Goal: Task Accomplishment & Management: Manage account settings

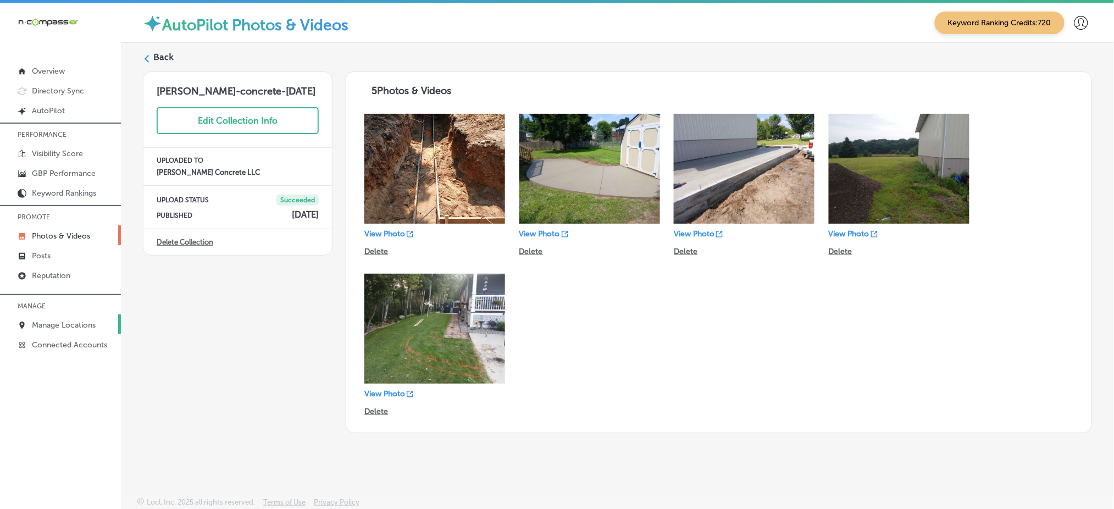
click at [74, 315] on link "Manage Locations" at bounding box center [60, 324] width 121 height 20
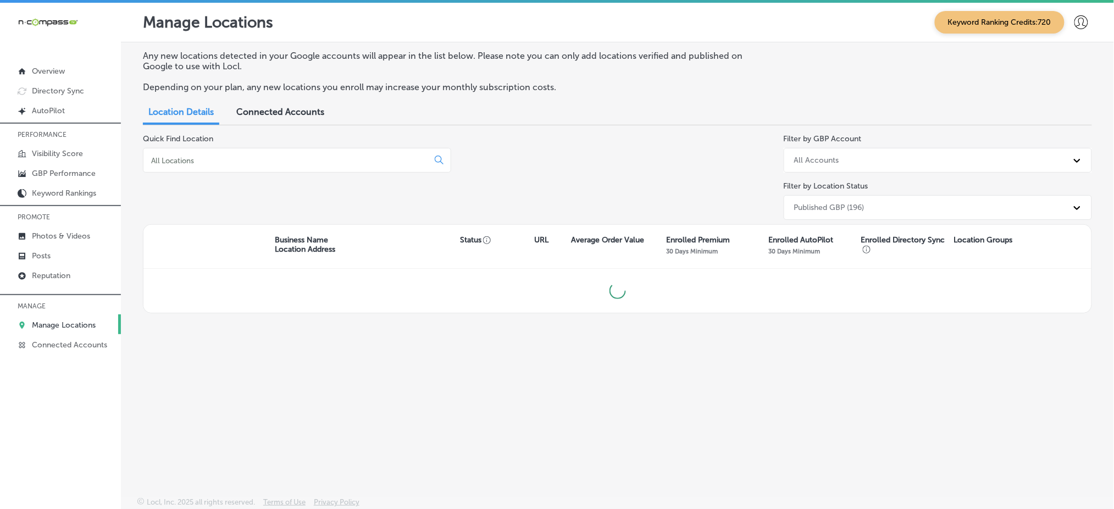
drag, startPoint x: 166, startPoint y: 161, endPoint x: 291, endPoint y: 240, distance: 147.7
click at [166, 161] on input at bounding box center [288, 161] width 276 height 10
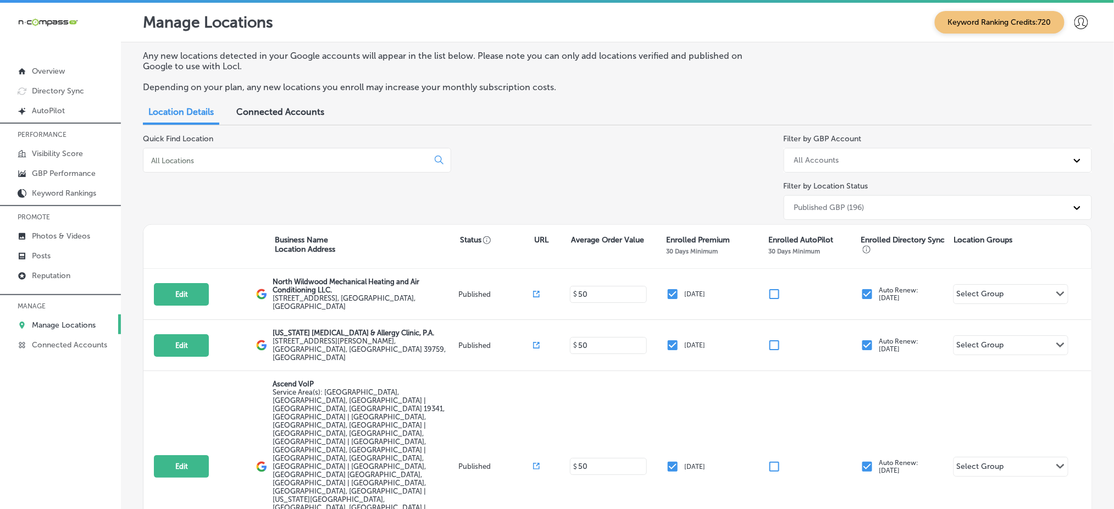
click at [19, 425] on div "iconmonstr-menu-thin copy Created with Sketch. Overview Directory Sync Created …" at bounding box center [60, 257] width 121 height 509
click at [235, 156] on input at bounding box center [288, 161] width 276 height 10
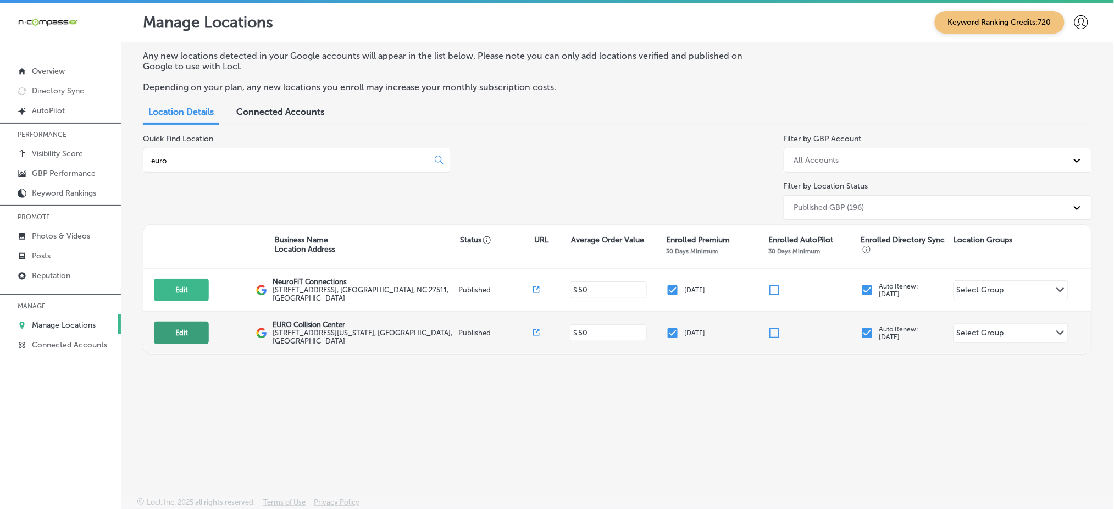
type input "euro"
click at [167, 332] on button "Edit" at bounding box center [181, 332] width 55 height 23
select select "US"
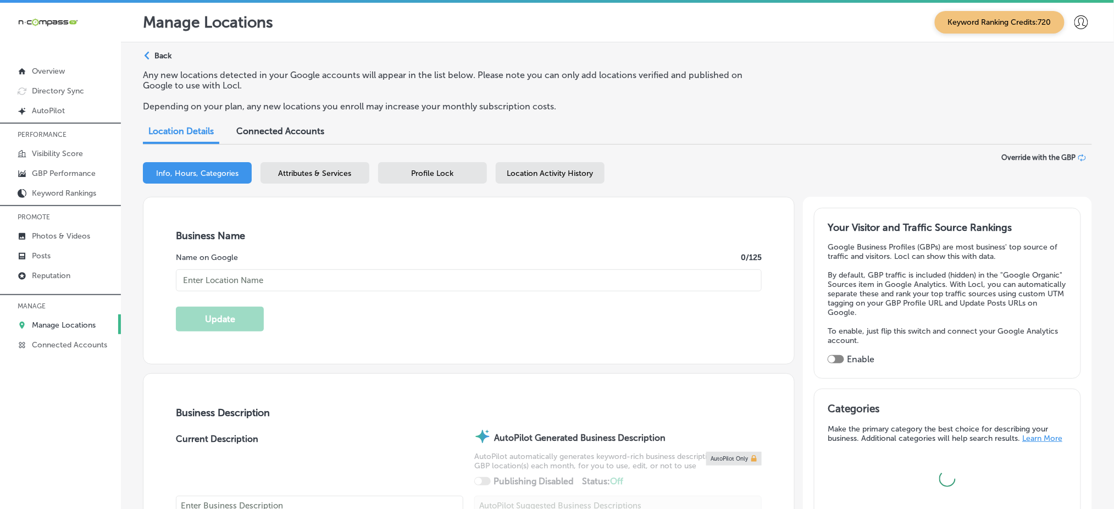
checkbox input "true"
type input "[STREET_ADDRESS][US_STATE]"
type input "[GEOGRAPHIC_DATA]"
type input "80126"
type input "US"
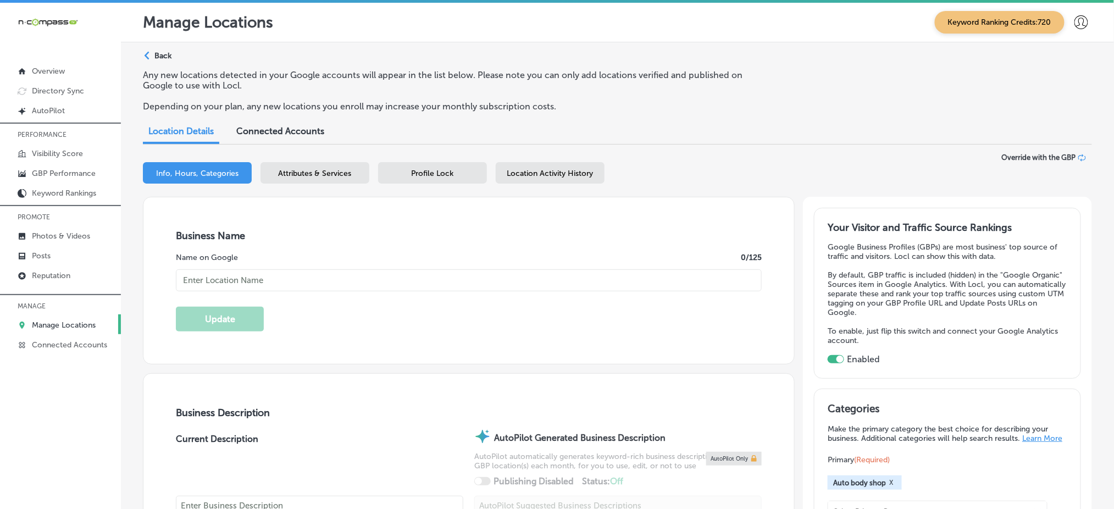
type input "EURO Collision Center"
type input "[PHONE_NUMBER]"
type input "[URL][DOMAIN_NAME]"
type textarea "EURO Collision Center, located in [GEOGRAPHIC_DATA], [GEOGRAPHIC_DATA], is a ce…"
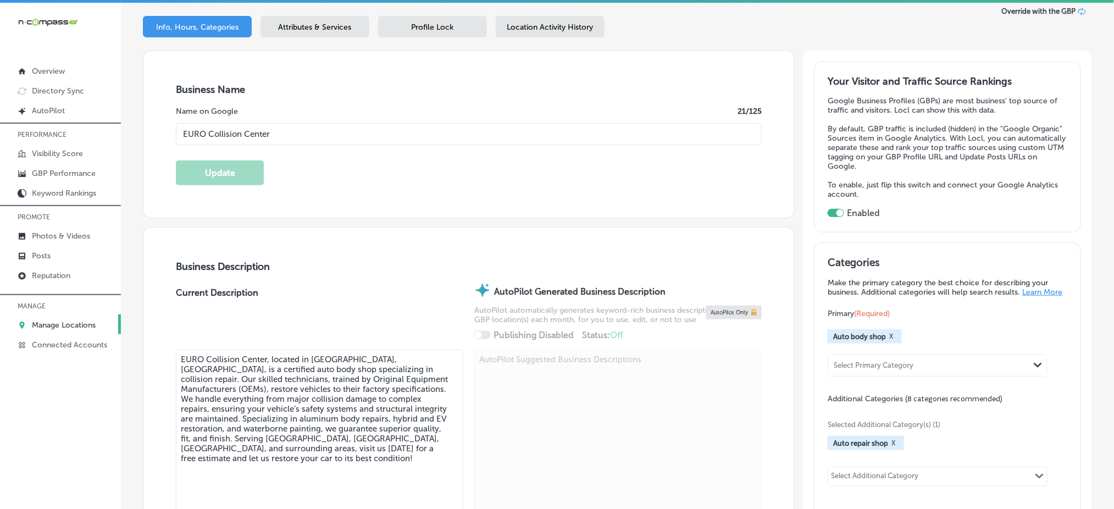
scroll to position [220, 0]
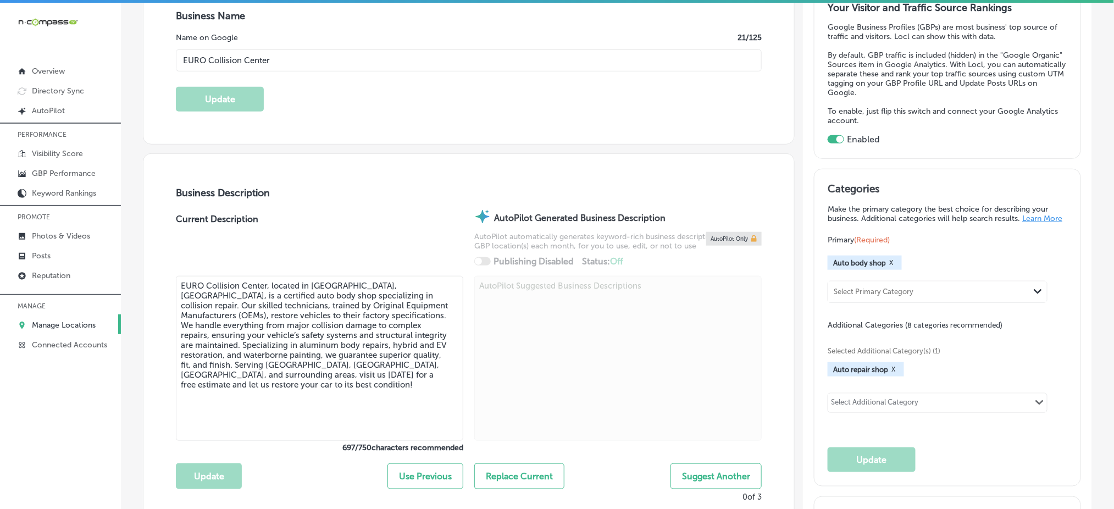
click at [842, 401] on div "Select Additional Category" at bounding box center [874, 404] width 87 height 13
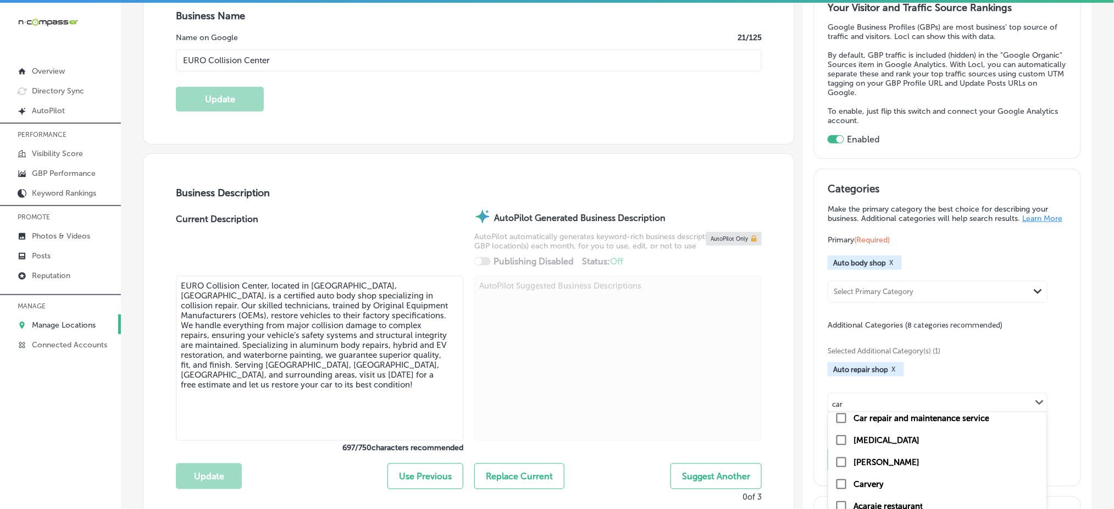
scroll to position [0, 0]
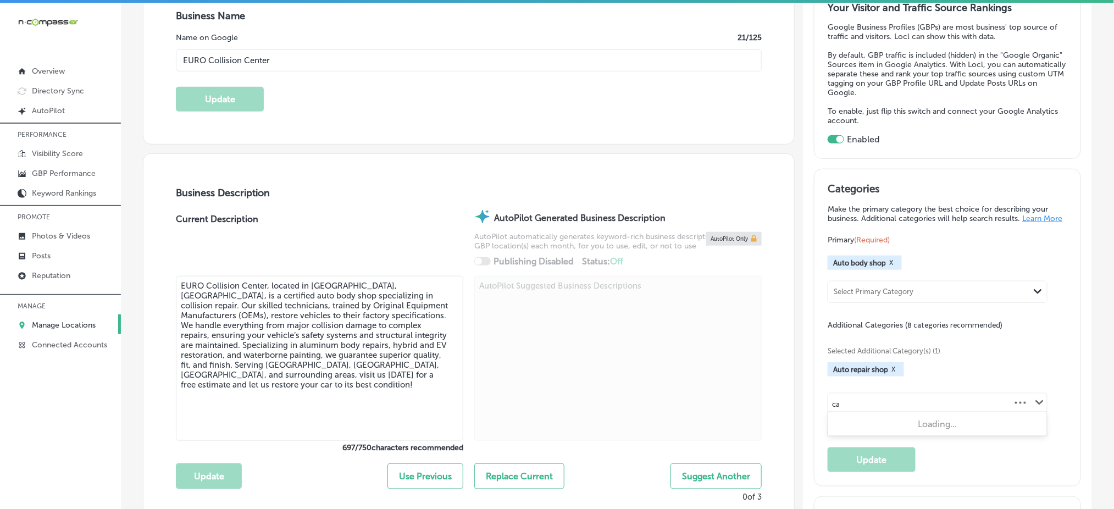
type input "c"
click at [779, 338] on div "Business Description Current Description EURO Collision Center, located in [GEO…" at bounding box center [468, 344] width 651 height 380
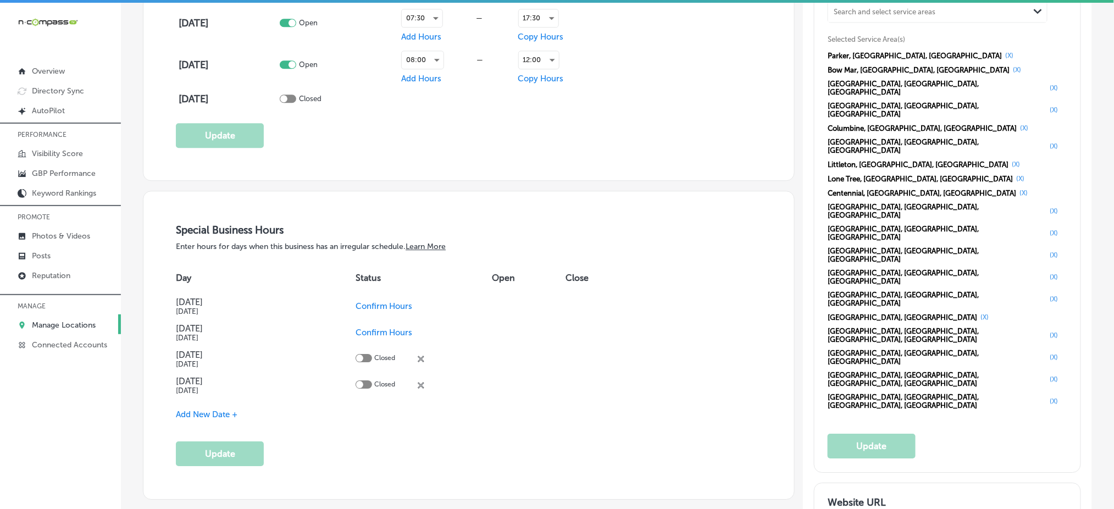
scroll to position [1099, 0]
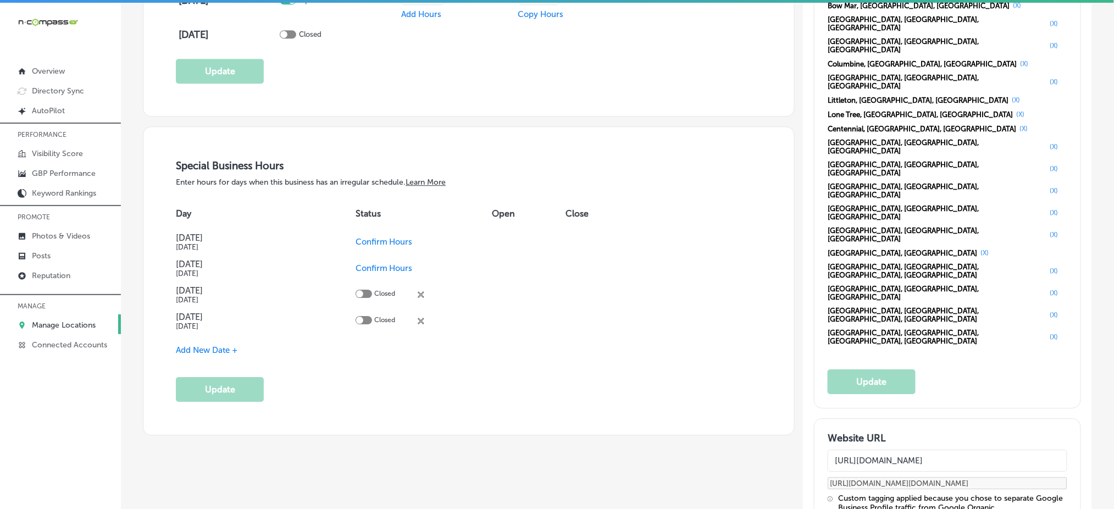
click at [75, 392] on div "iconmonstr-menu-thin copy Created with Sketch. Overview Directory Sync Created …" at bounding box center [60, 257] width 121 height 509
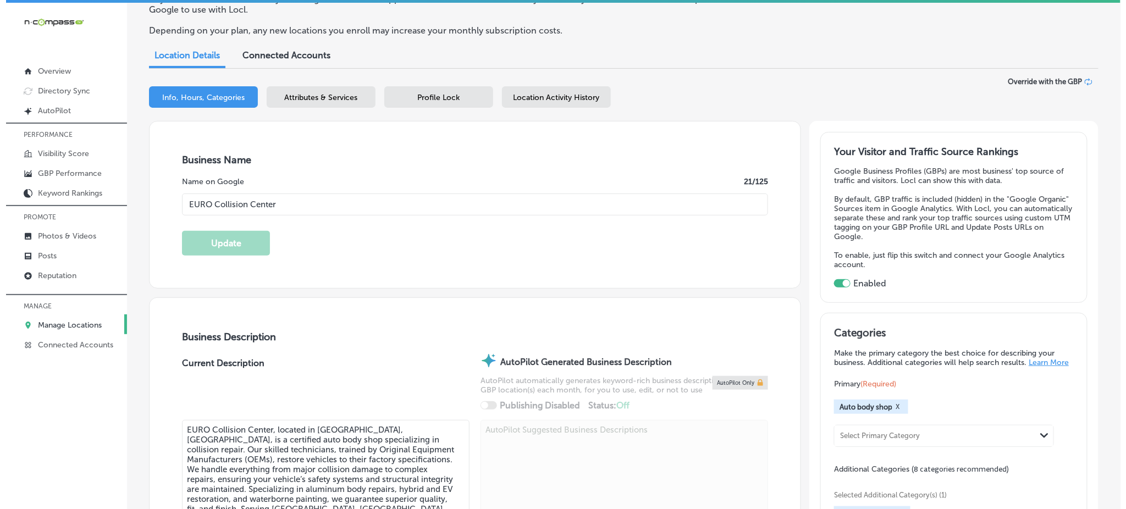
scroll to position [0, 0]
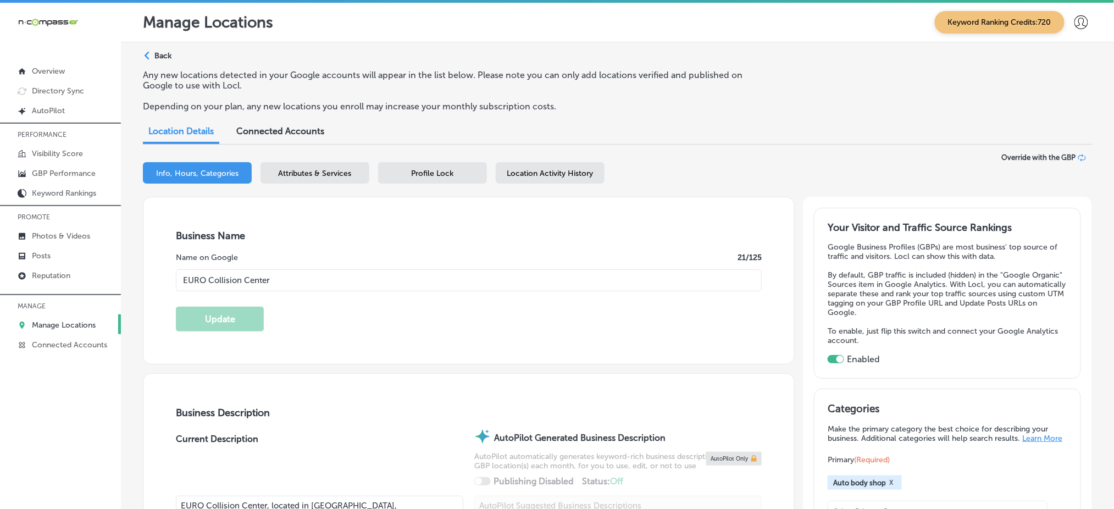
click at [1070, 23] on div at bounding box center [1081, 23] width 22 height 22
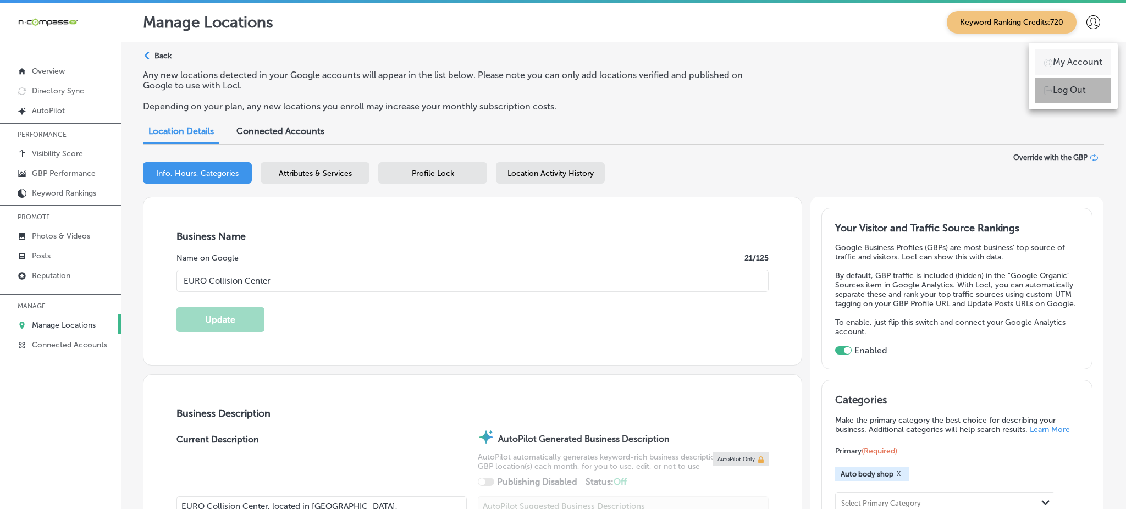
click at [1060, 91] on p "Log Out" at bounding box center [1068, 90] width 33 height 13
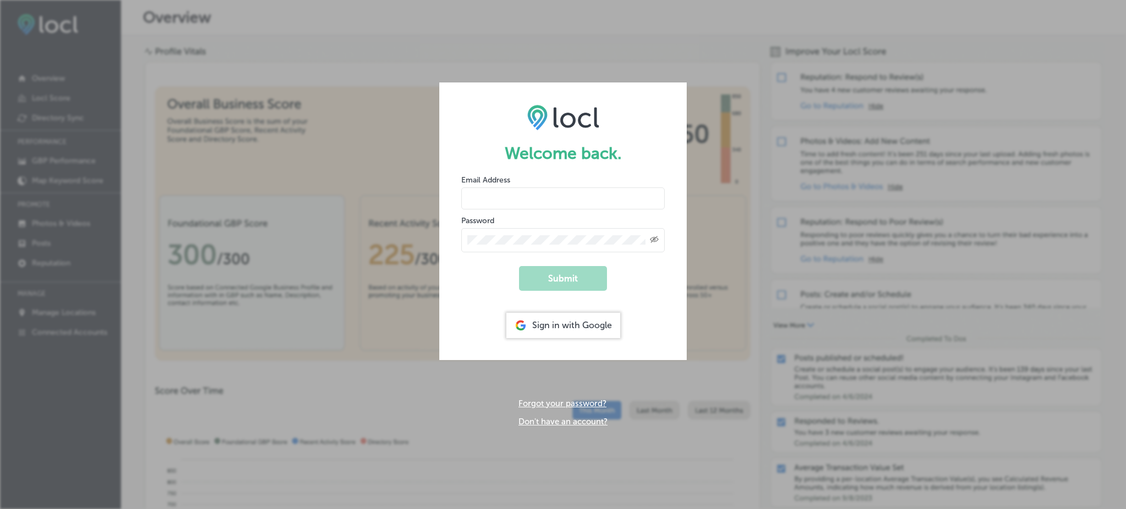
type input "Rabosa"
click at [543, 326] on div "Sign in with Google" at bounding box center [563, 325] width 114 height 25
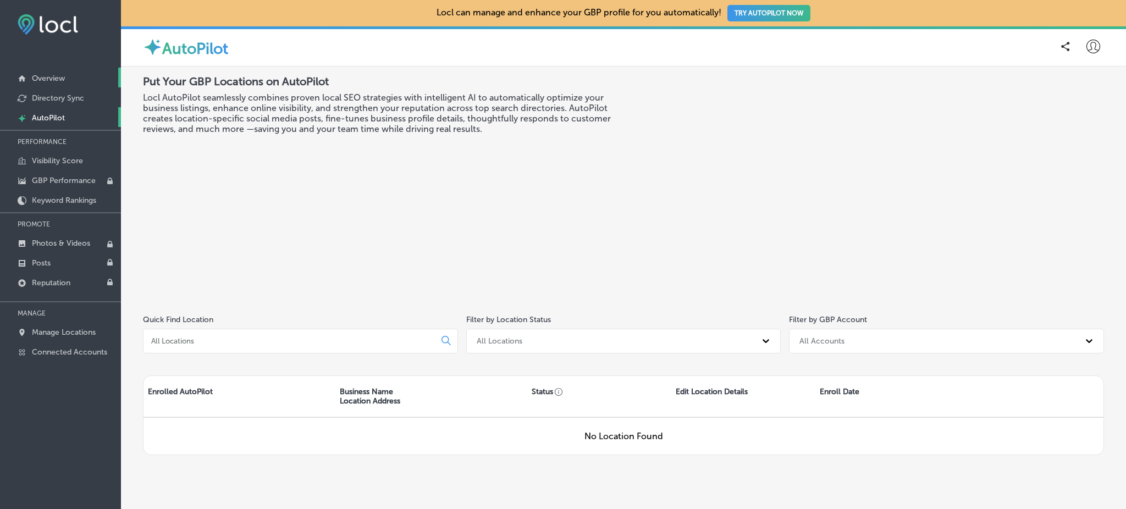
click at [53, 70] on link "Overview" at bounding box center [60, 78] width 121 height 20
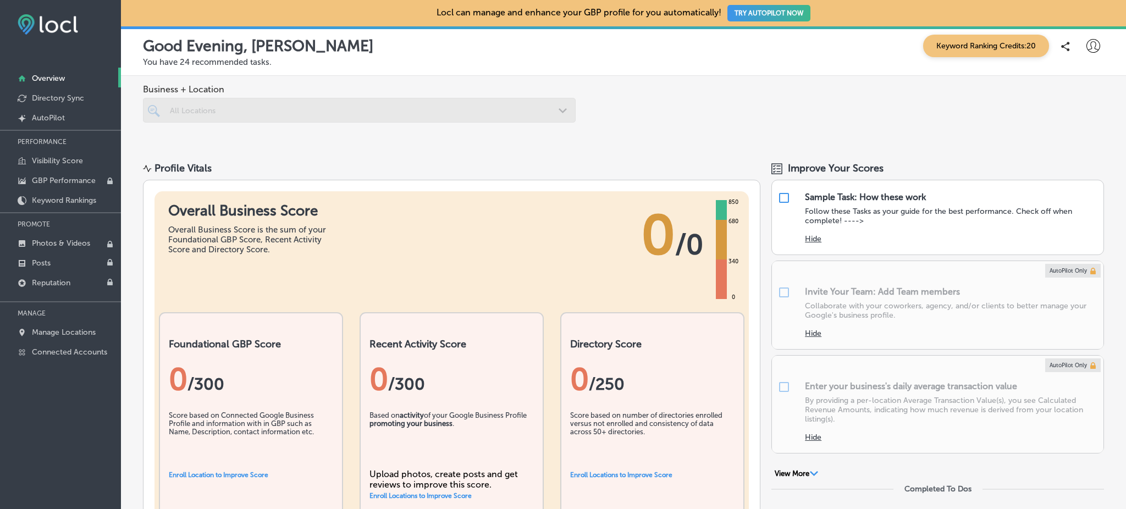
click at [1086, 40] on icon at bounding box center [1093, 46] width 14 height 14
click at [1080, 40] on div at bounding box center [563, 254] width 1126 height 509
click at [76, 179] on p "GBP Performance" at bounding box center [64, 180] width 64 height 9
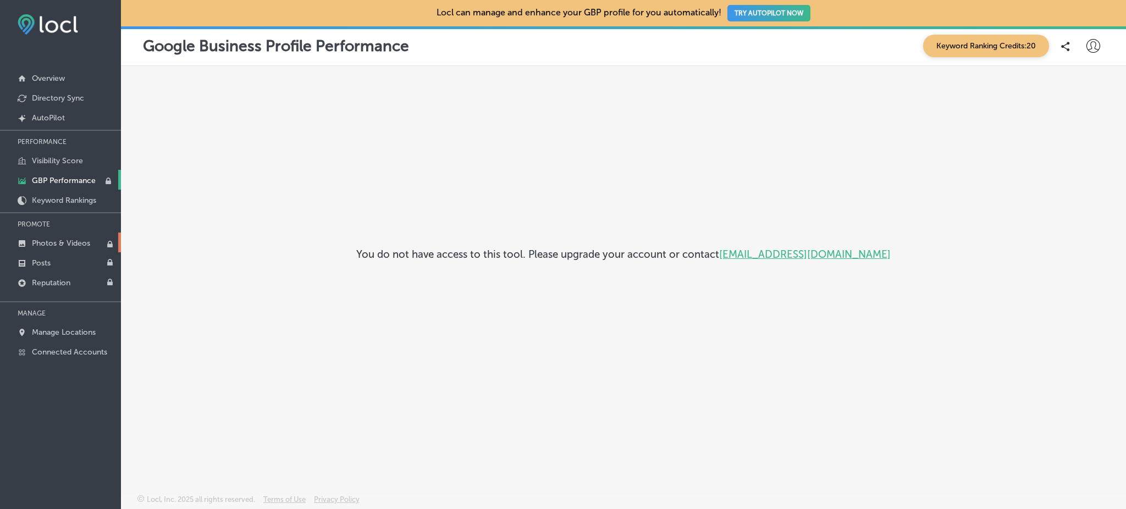
click at [81, 239] on p "Photos & Videos" at bounding box center [61, 243] width 58 height 9
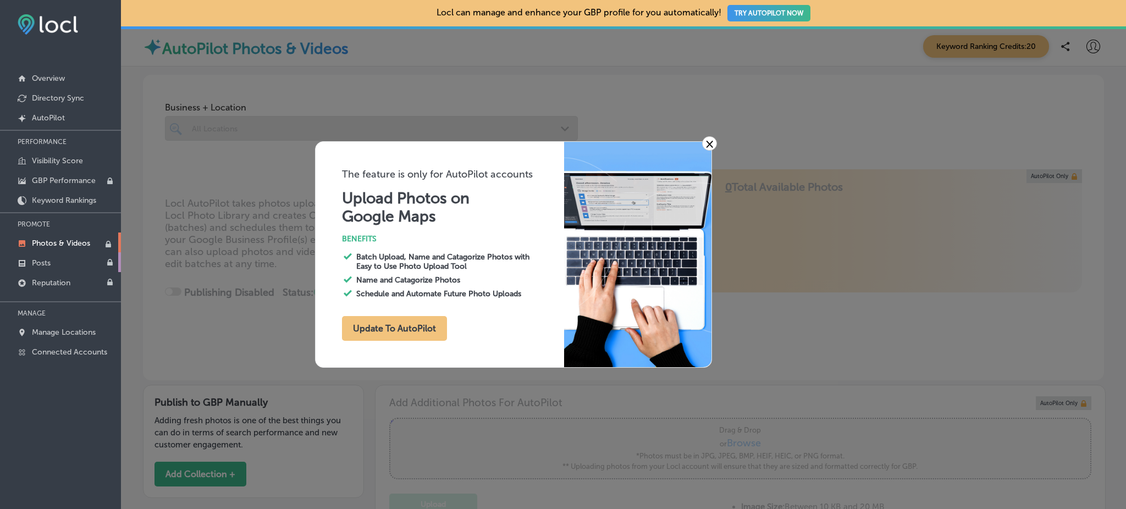
type input "0"
click at [78, 259] on link "Posts" at bounding box center [60, 262] width 121 height 20
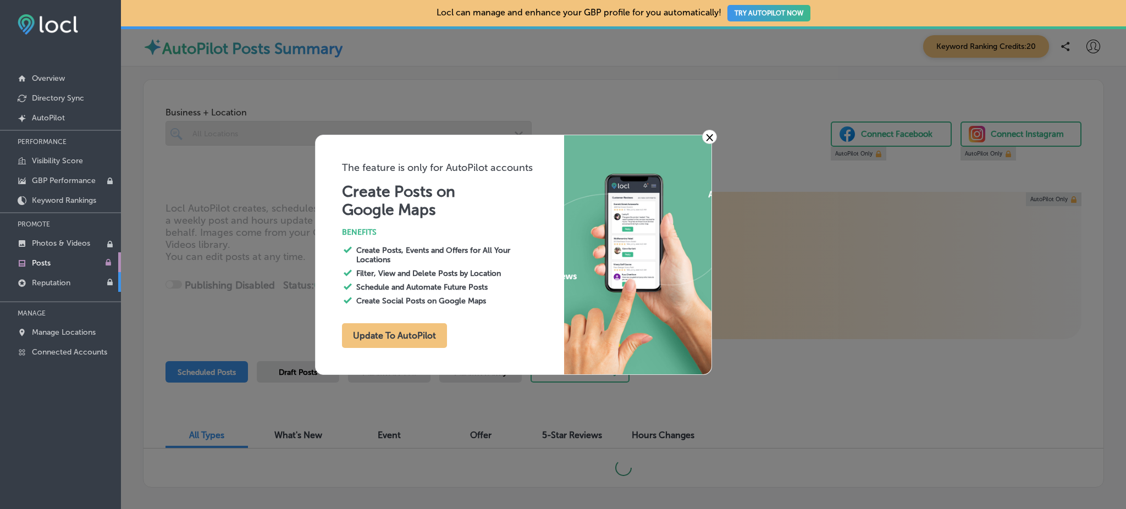
click at [67, 278] on p "Reputation" at bounding box center [51, 282] width 38 height 9
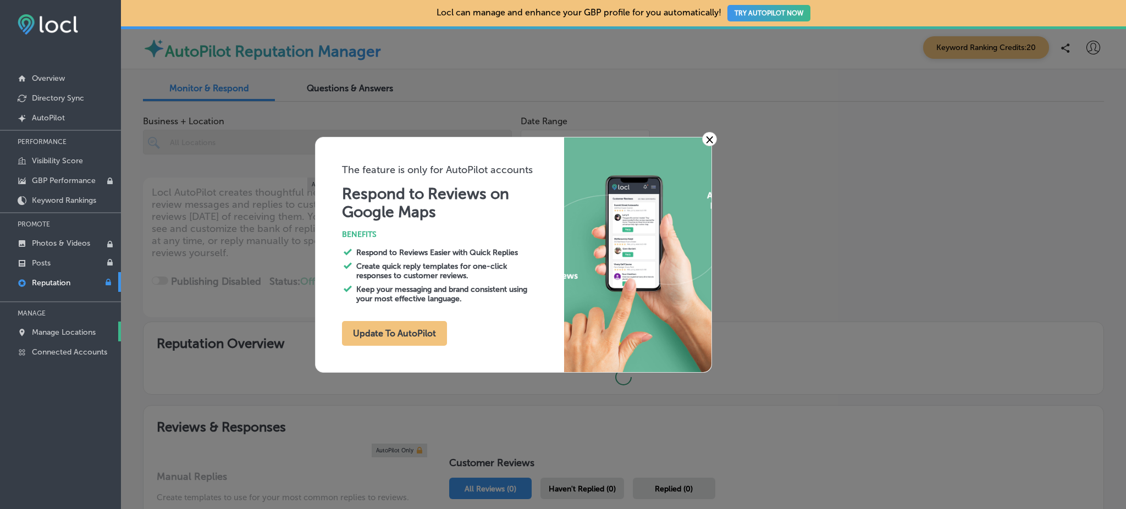
type textarea "x"
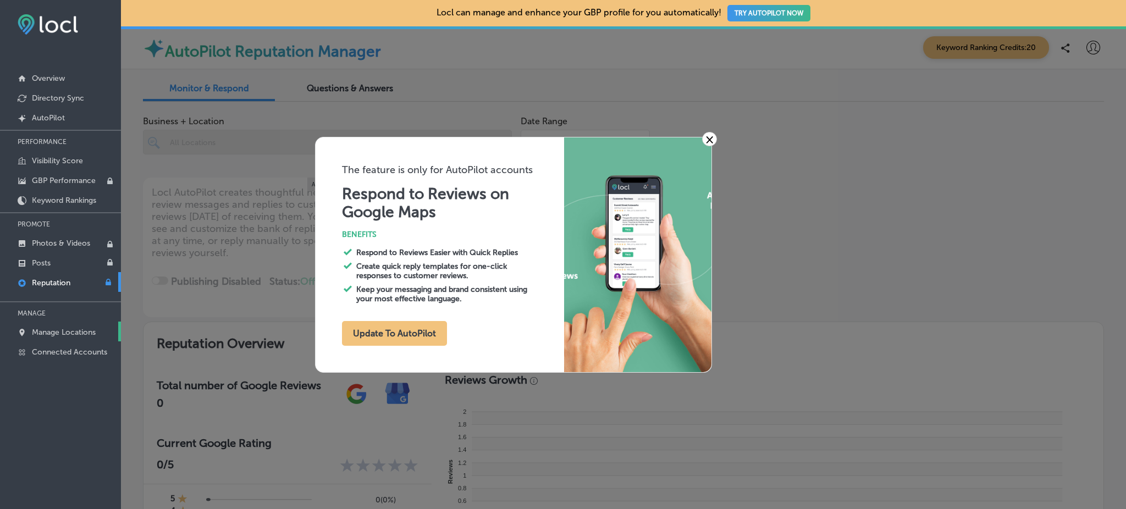
click at [57, 330] on p "Manage Locations" at bounding box center [64, 332] width 64 height 9
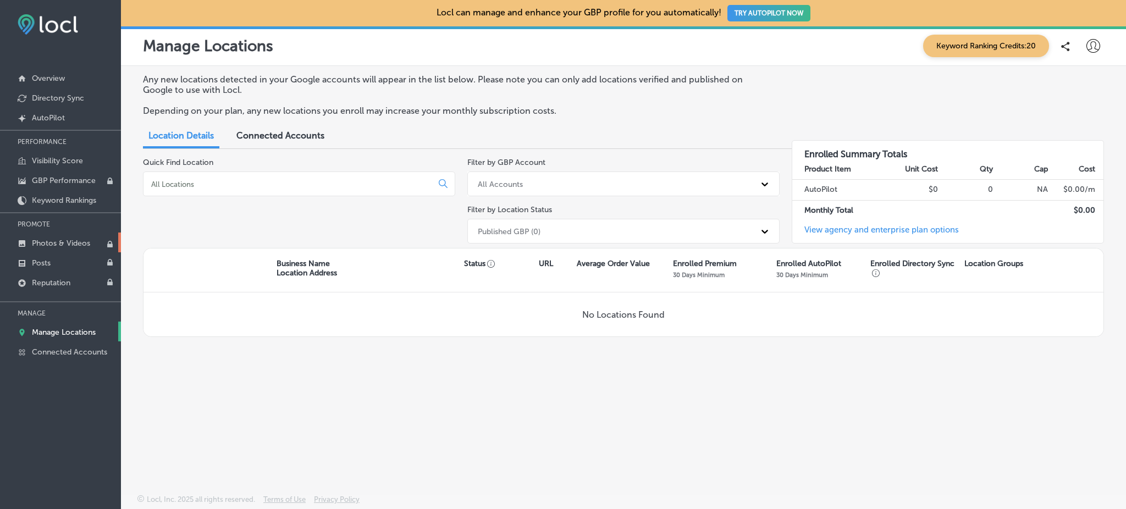
click at [51, 239] on p "Photos & Videos" at bounding box center [61, 243] width 58 height 9
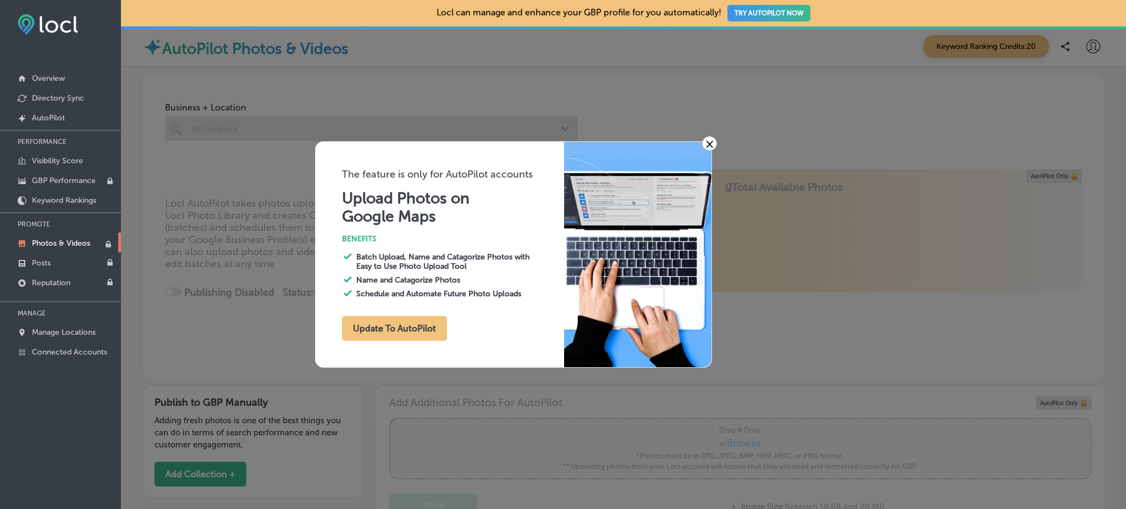
type input "0"
click at [712, 147] on link "×" at bounding box center [709, 143] width 15 height 14
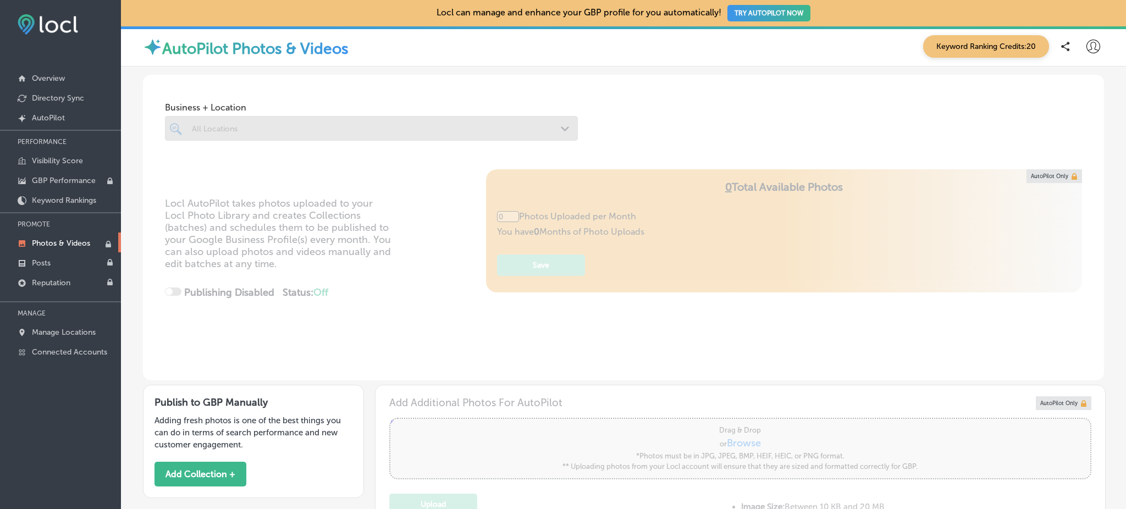
click at [1086, 45] on icon at bounding box center [1093, 47] width 14 height 14
click at [1067, 141] on p "Log Out" at bounding box center [1068, 141] width 33 height 13
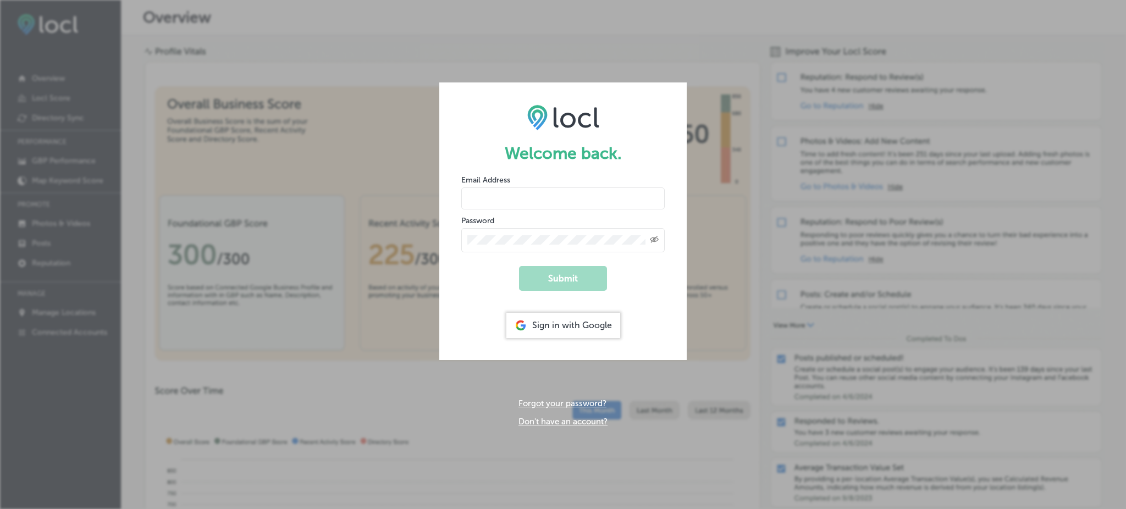
type input "Rabosa"
click at [570, 331] on div "Sign in with Google" at bounding box center [563, 325] width 114 height 25
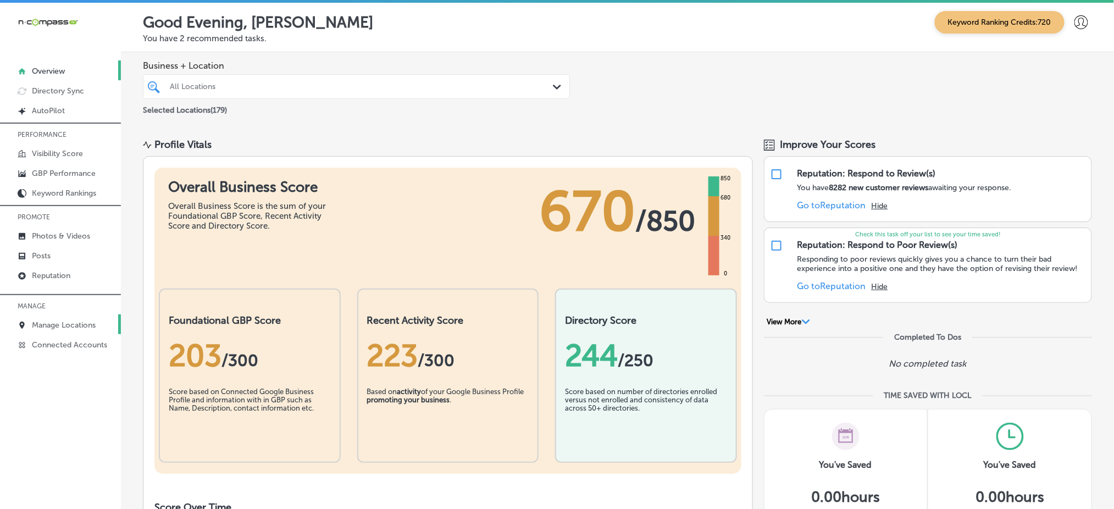
click at [60, 320] on p "Manage Locations" at bounding box center [64, 324] width 64 height 9
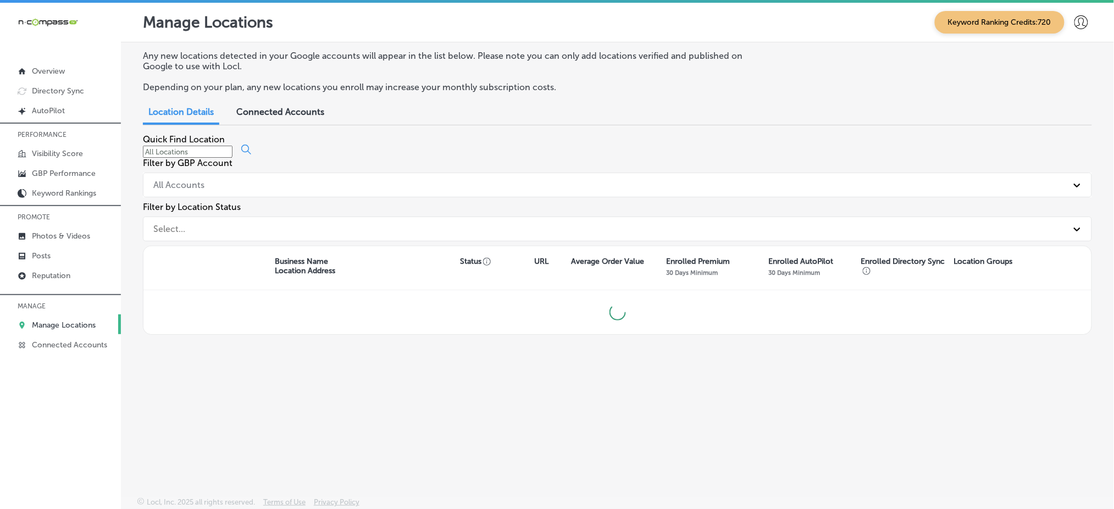
click at [232, 154] on input at bounding box center [188, 152] width 90 height 12
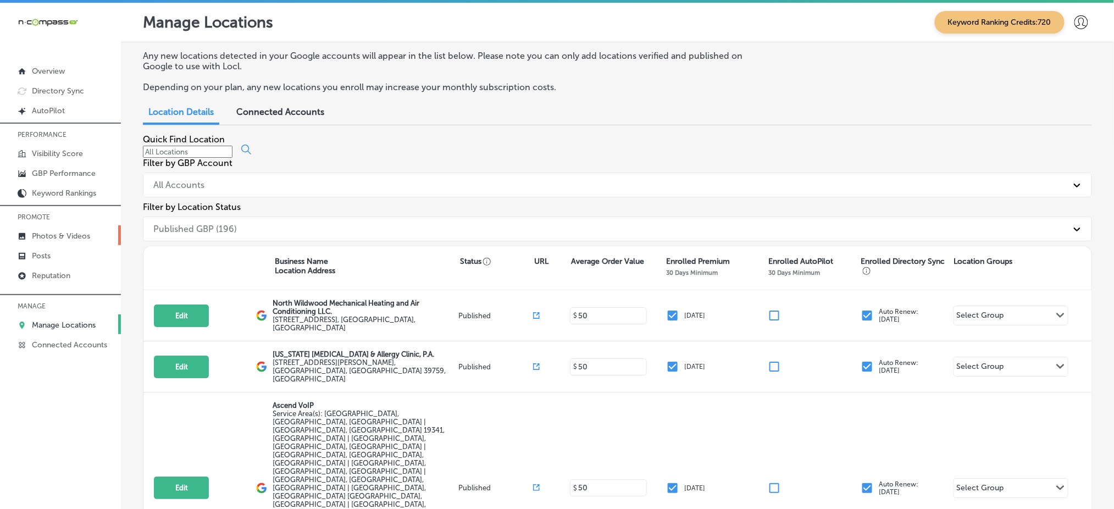
click at [80, 227] on link "Photos & Videos" at bounding box center [60, 235] width 121 height 20
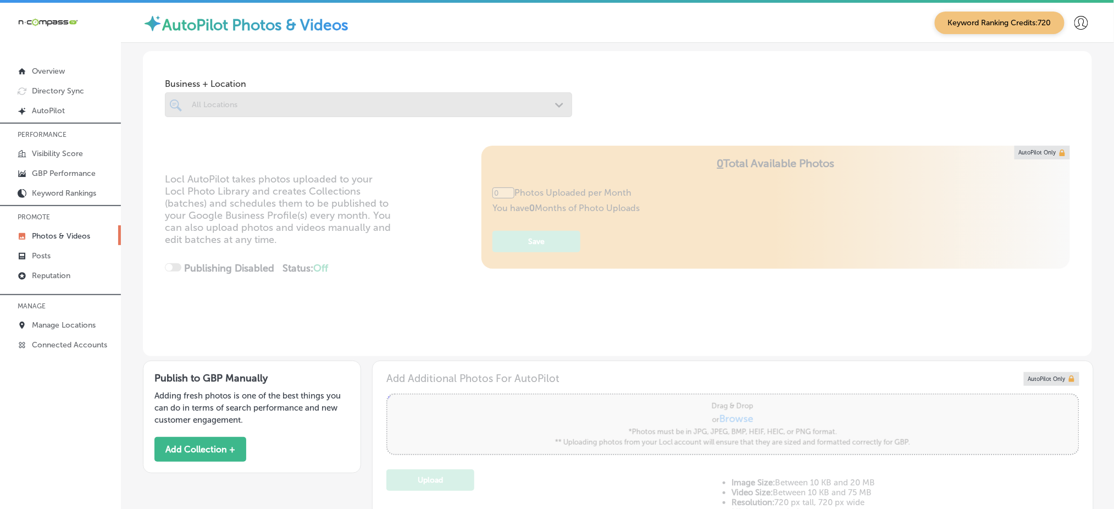
click at [237, 102] on div at bounding box center [368, 104] width 407 height 25
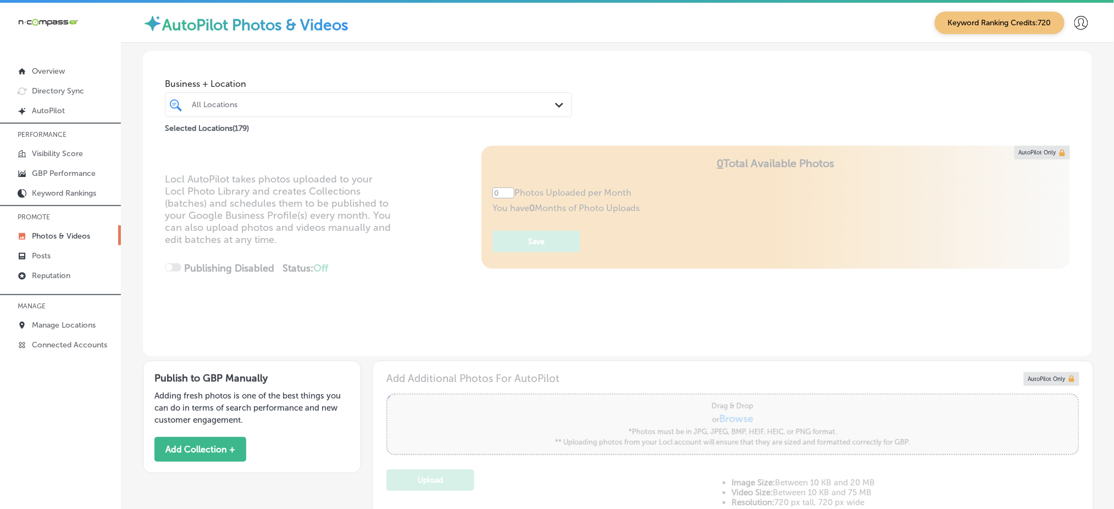
type input "5"
click at [237, 102] on div "All Locations" at bounding box center [374, 104] width 364 height 9
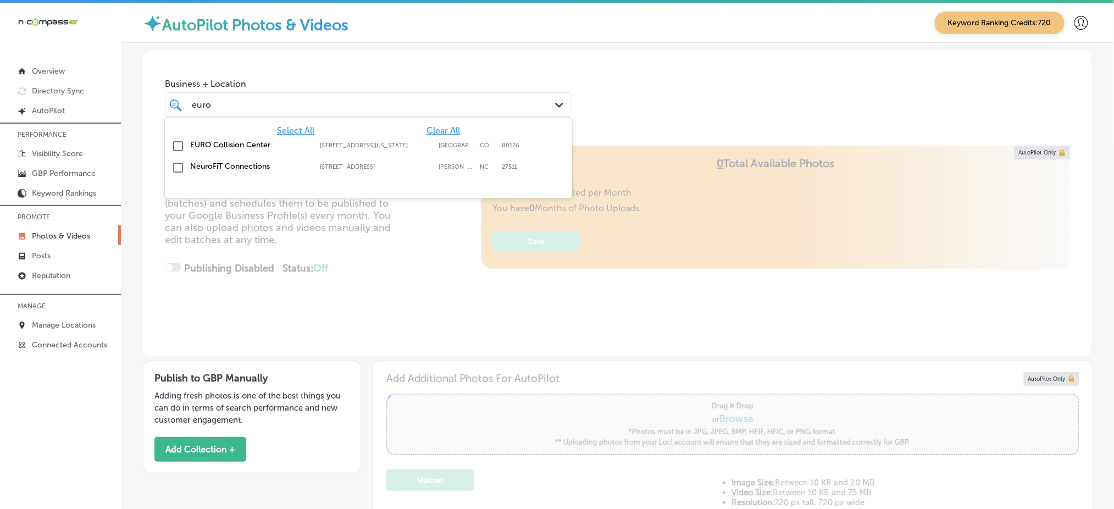
click at [446, 150] on div "EURO Collision Center 8536 South Colorado Boulevard, Highlands Ranch, CO, 80126…" at bounding box center [368, 146] width 398 height 17
type input "euro"
click at [670, 98] on div "Business + Location option 8536 South Colorado Boulevard, selected. option 8536…" at bounding box center [617, 93] width 949 height 84
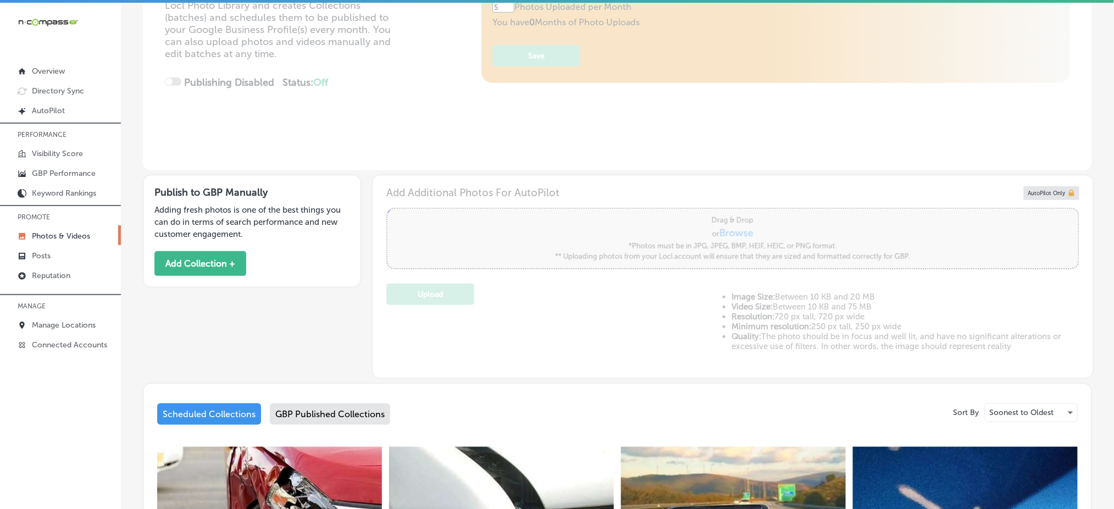
scroll to position [293, 0]
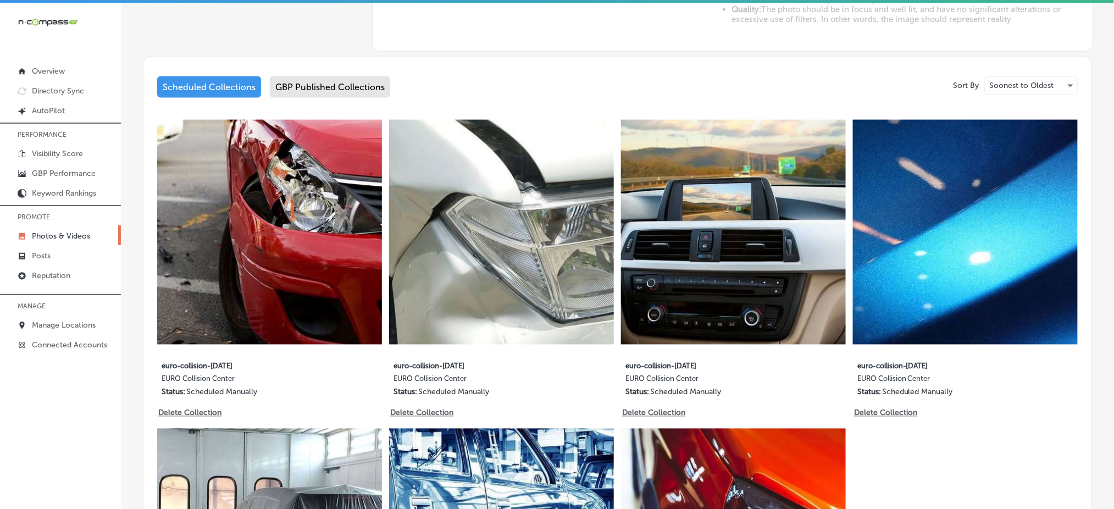
click at [310, 87] on div "GBP Published Collections" at bounding box center [330, 86] width 120 height 21
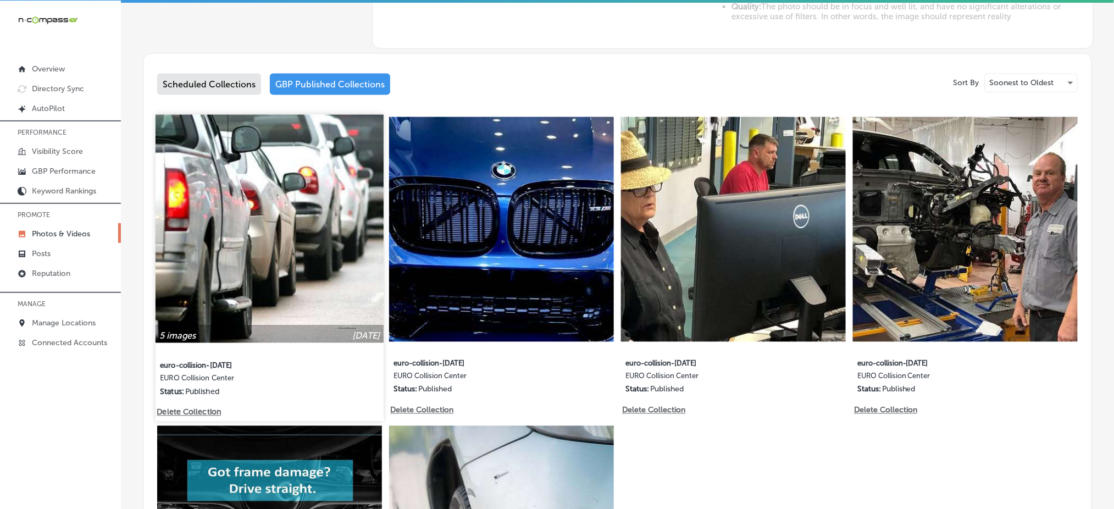
scroll to position [513, 0]
click at [286, 307] on img at bounding box center [270, 229] width 228 height 228
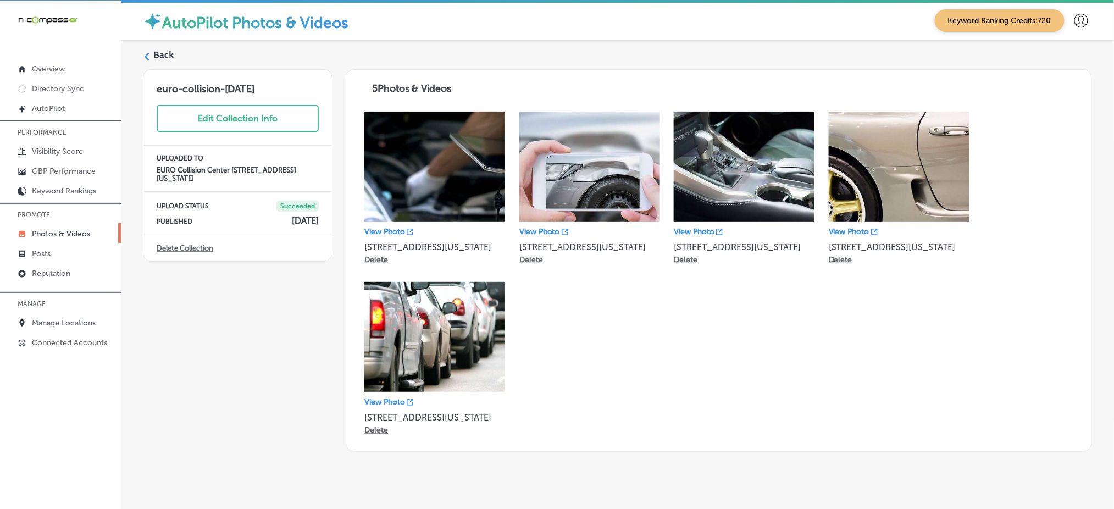
click at [164, 51] on label "Back" at bounding box center [163, 55] width 20 height 12
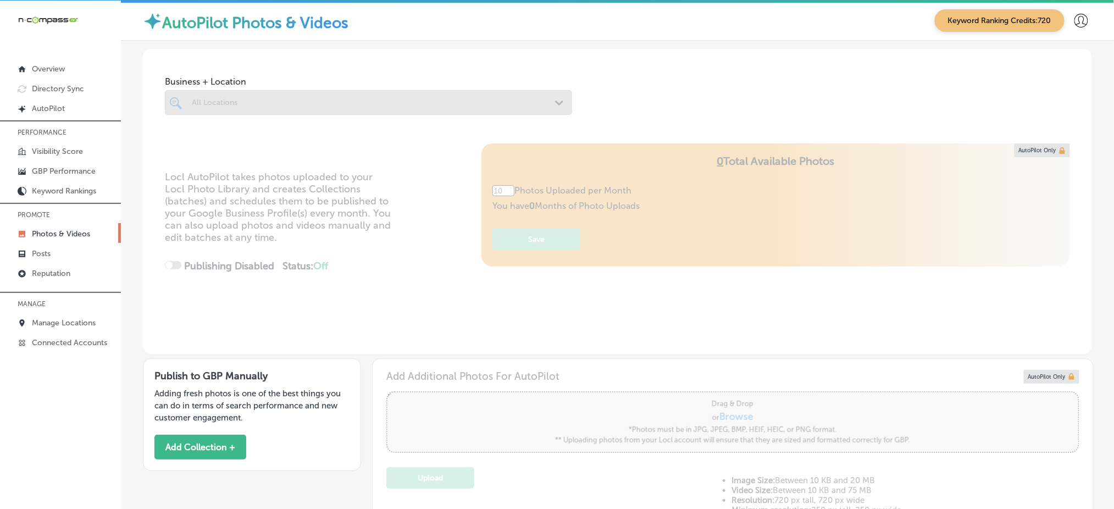
type input "5"
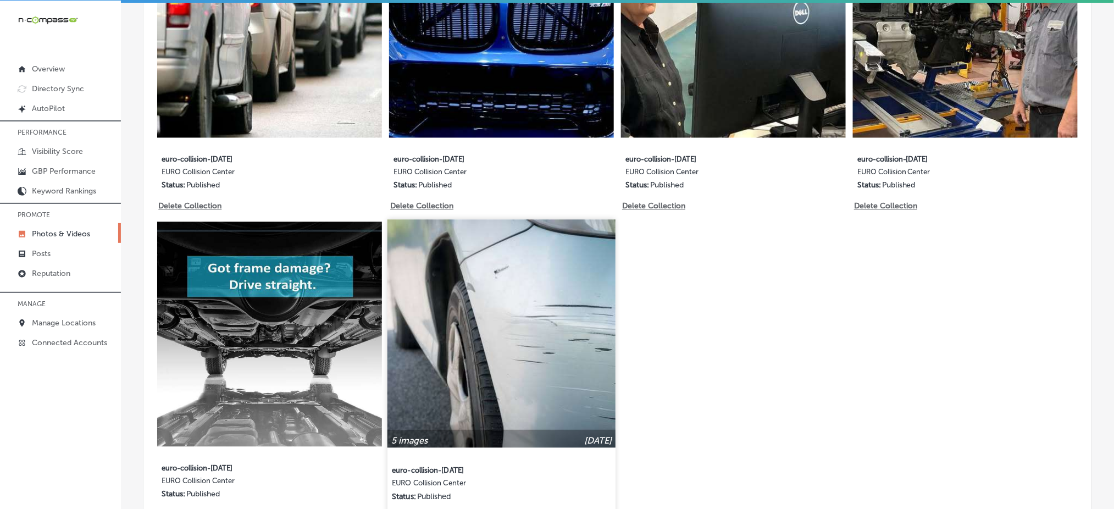
scroll to position [683, 0]
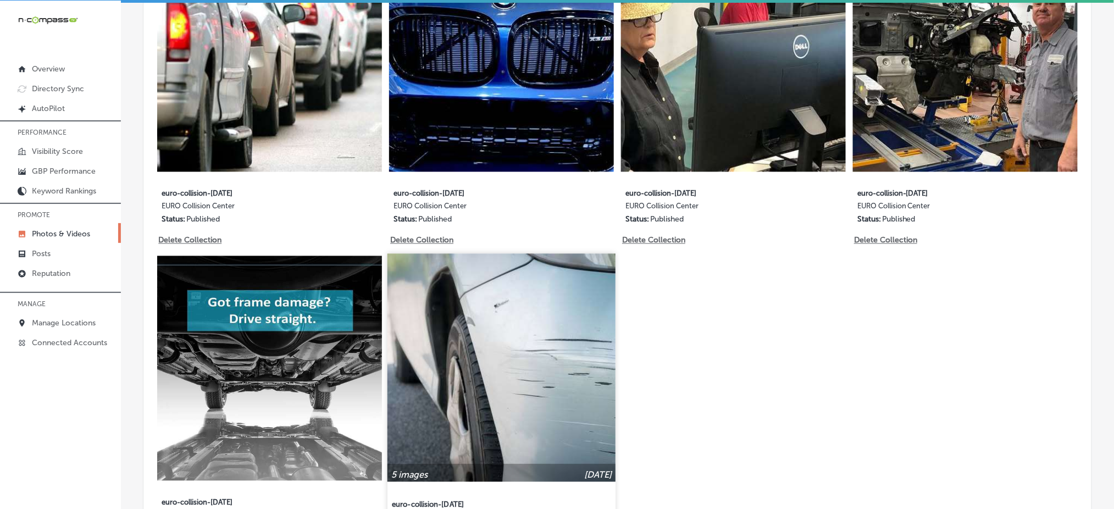
click at [454, 319] on img at bounding box center [501, 368] width 228 height 228
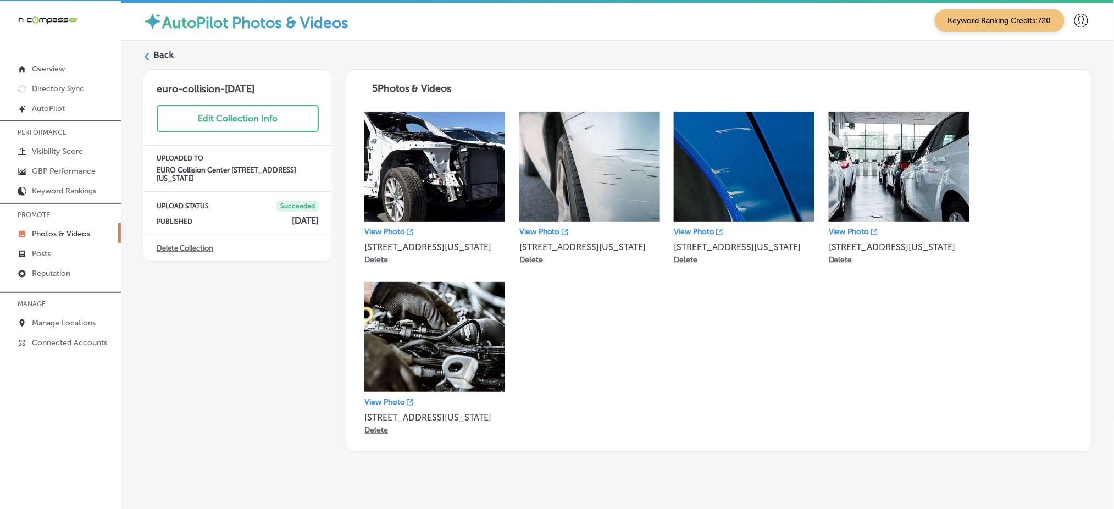
click at [163, 54] on label "Back" at bounding box center [163, 55] width 20 height 12
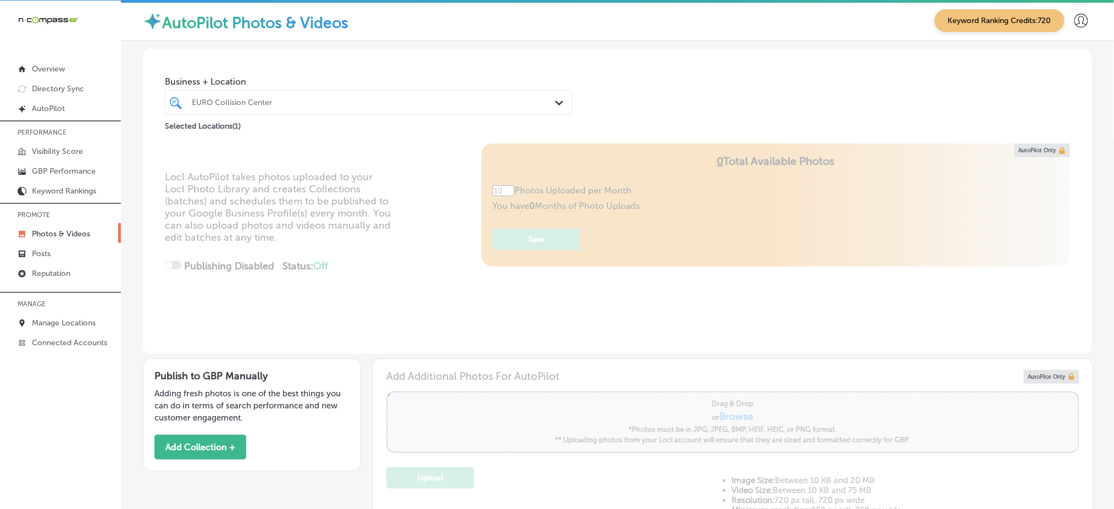
type input "5"
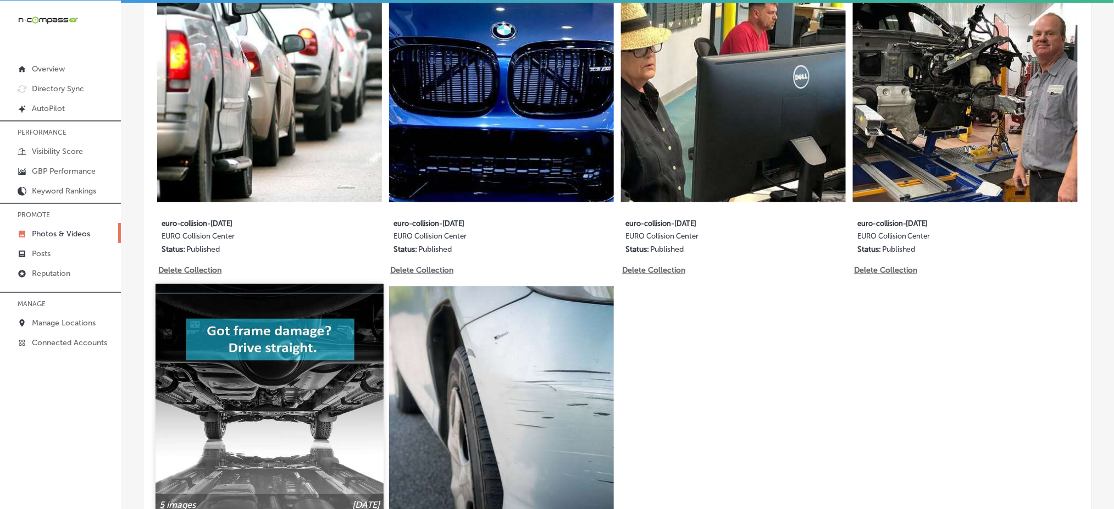
scroll to position [733, 0]
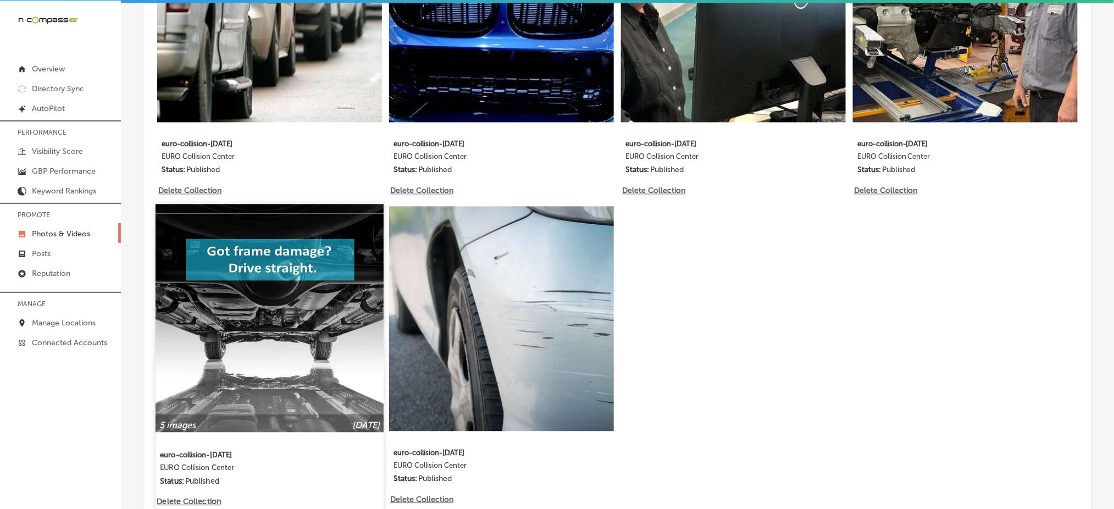
click at [232, 316] on img at bounding box center [270, 318] width 228 height 228
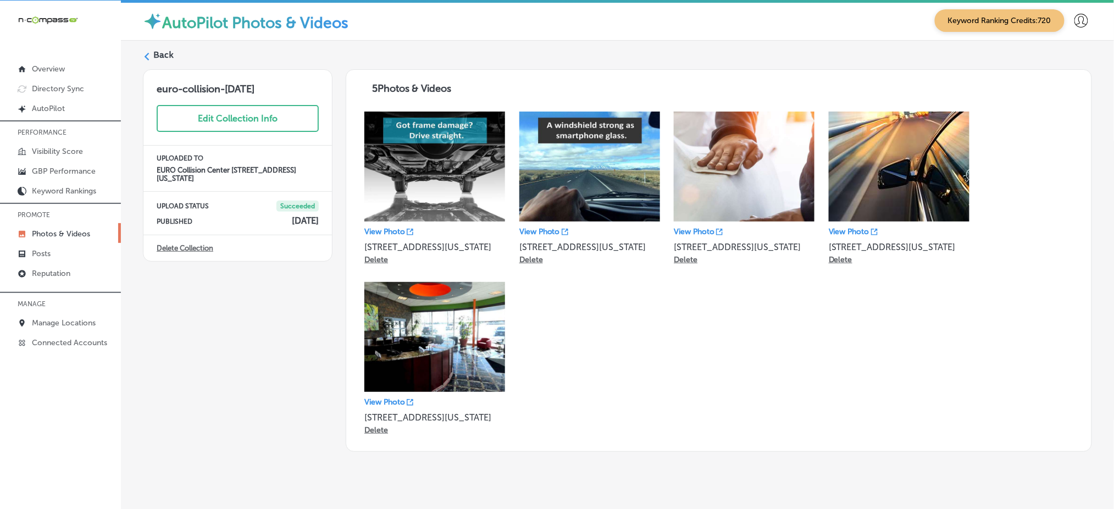
click at [159, 61] on div "Back" at bounding box center [617, 59] width 949 height 20
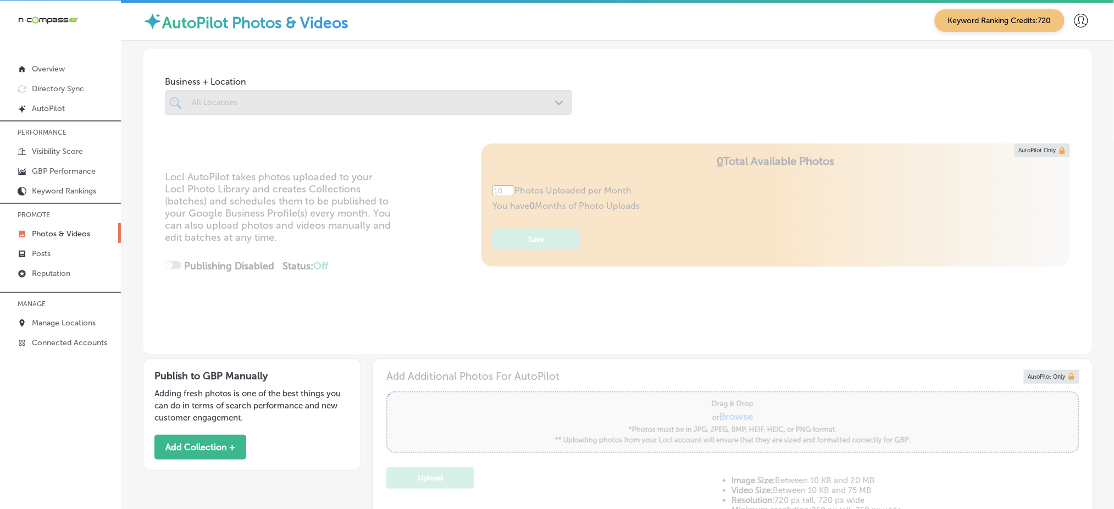
type input "5"
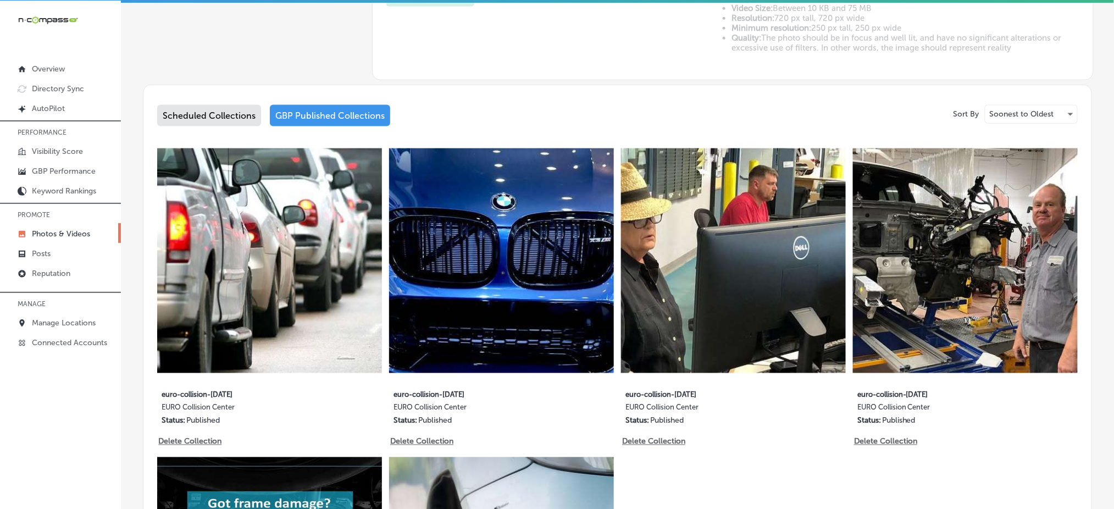
scroll to position [513, 0]
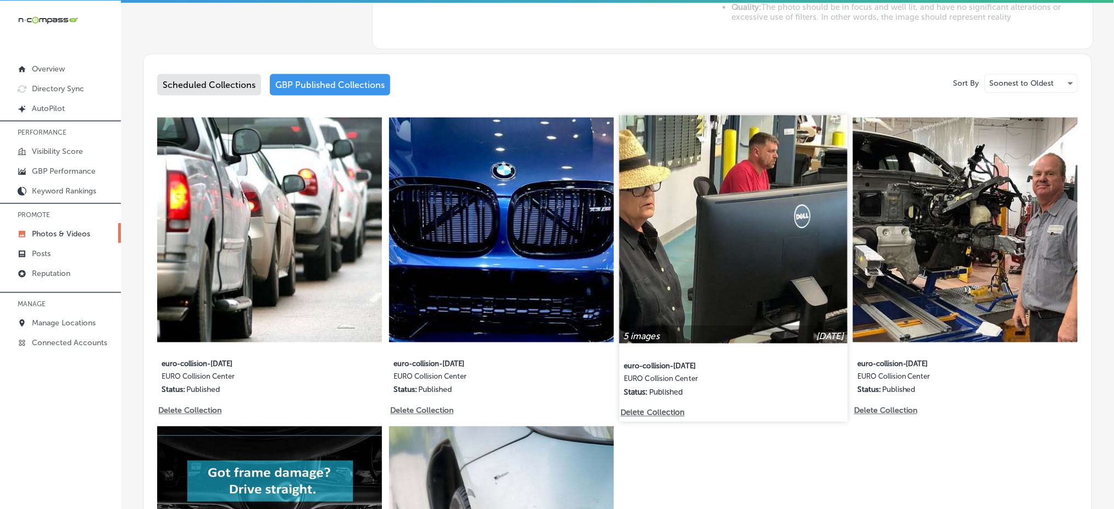
click at [698, 232] on img at bounding box center [733, 229] width 228 height 228
